Goal: Book appointment/travel/reservation

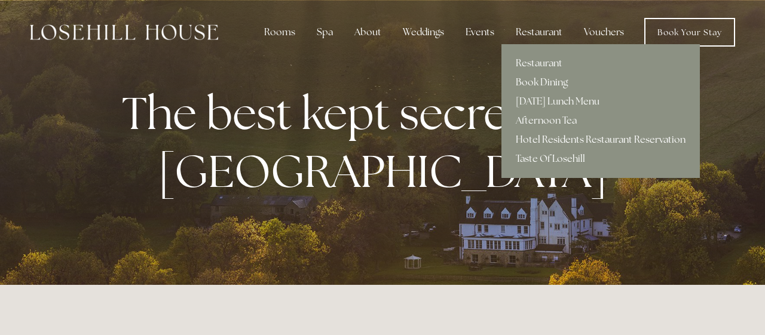
click at [588, 139] on link "Hotel Residents Restaurant Reservation" at bounding box center [601, 139] width 198 height 19
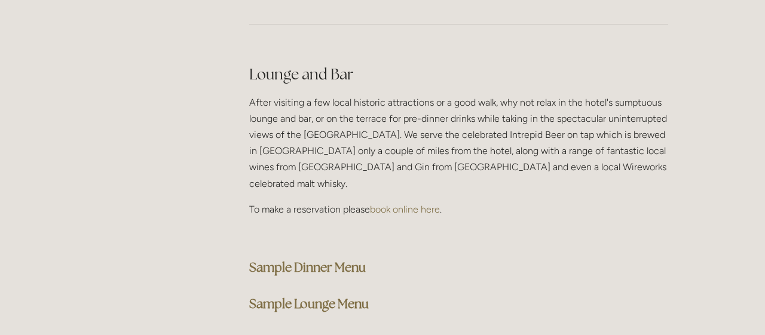
scroll to position [3037, 0]
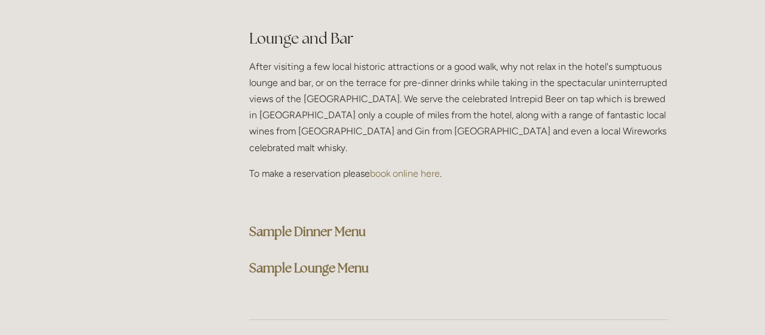
click at [321, 260] on strong "Sample Lounge Menu" at bounding box center [309, 268] width 120 height 16
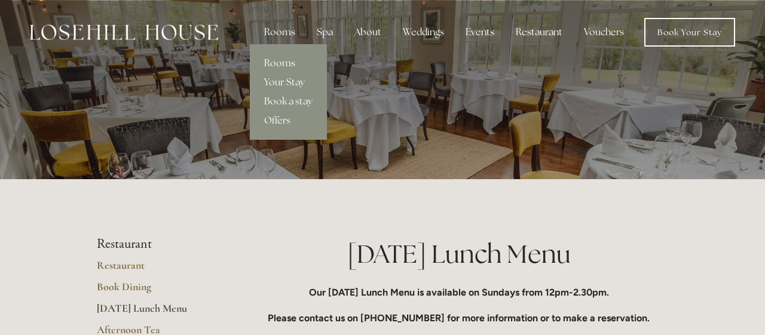
click at [288, 61] on link "Rooms" at bounding box center [288, 63] width 77 height 19
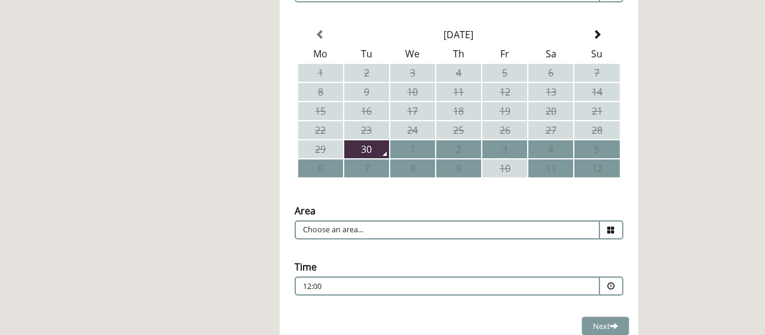
scroll to position [311, 0]
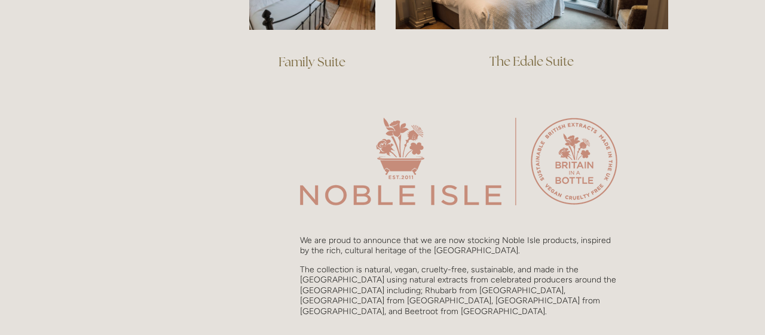
scroll to position [751, 0]
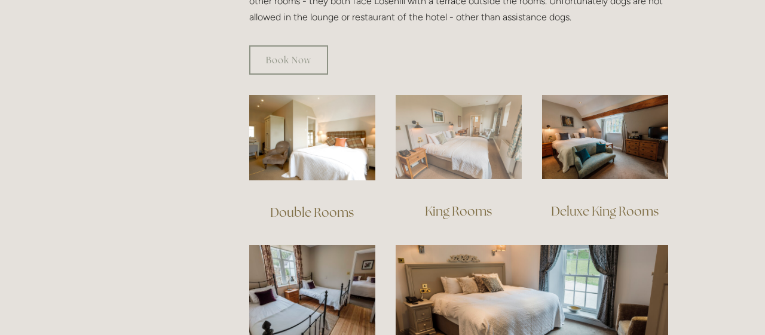
click at [465, 105] on img at bounding box center [459, 137] width 126 height 84
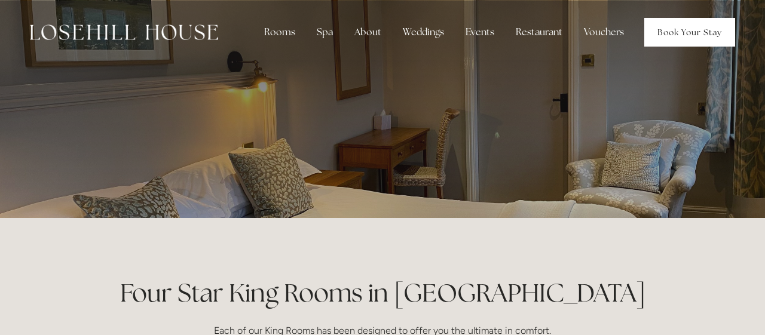
click at [676, 33] on link "Book Your Stay" at bounding box center [690, 32] width 91 height 29
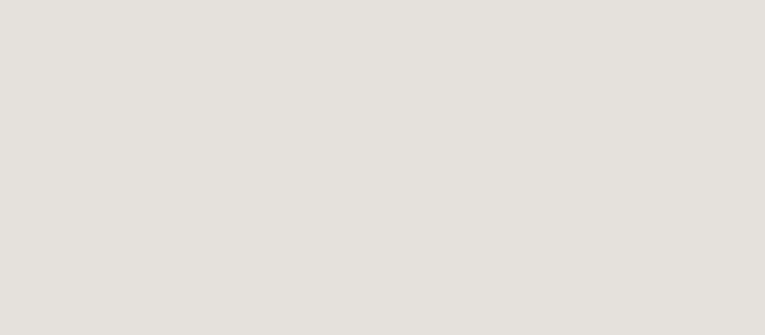
scroll to position [1165, 0]
